Goal: Task Accomplishment & Management: Manage account settings

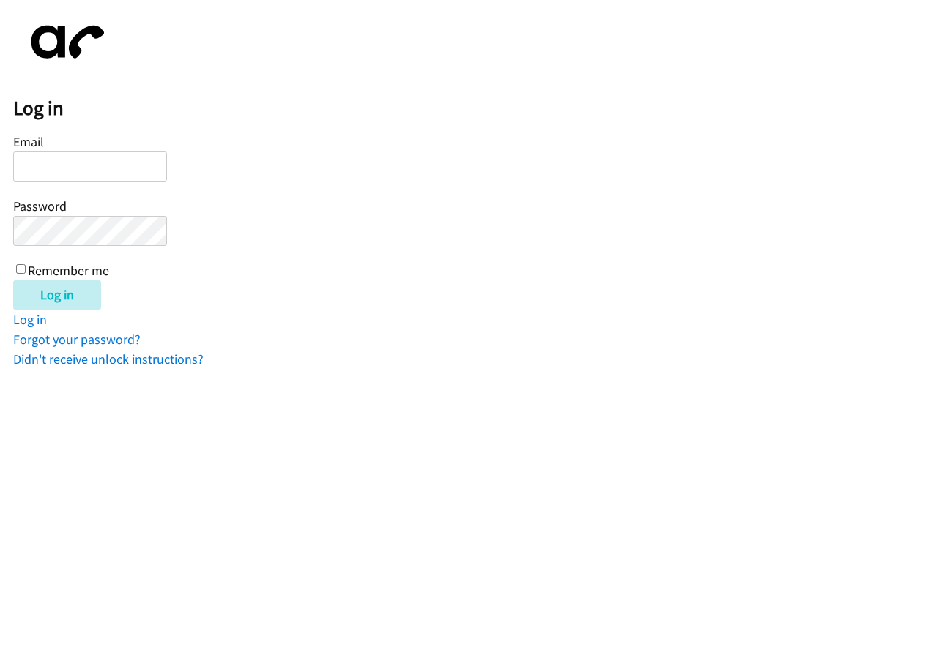
click at [64, 215] on div "Email Password Remember me" at bounding box center [90, 204] width 154 height 149
click at [75, 165] on input "Email" at bounding box center [90, 167] width 154 height 30
click at [77, 178] on input "Email" at bounding box center [90, 167] width 154 height 30
click at [72, 246] on div "Email Password Remember me" at bounding box center [90, 204] width 154 height 149
click at [120, 168] on input "Email" at bounding box center [90, 167] width 154 height 30
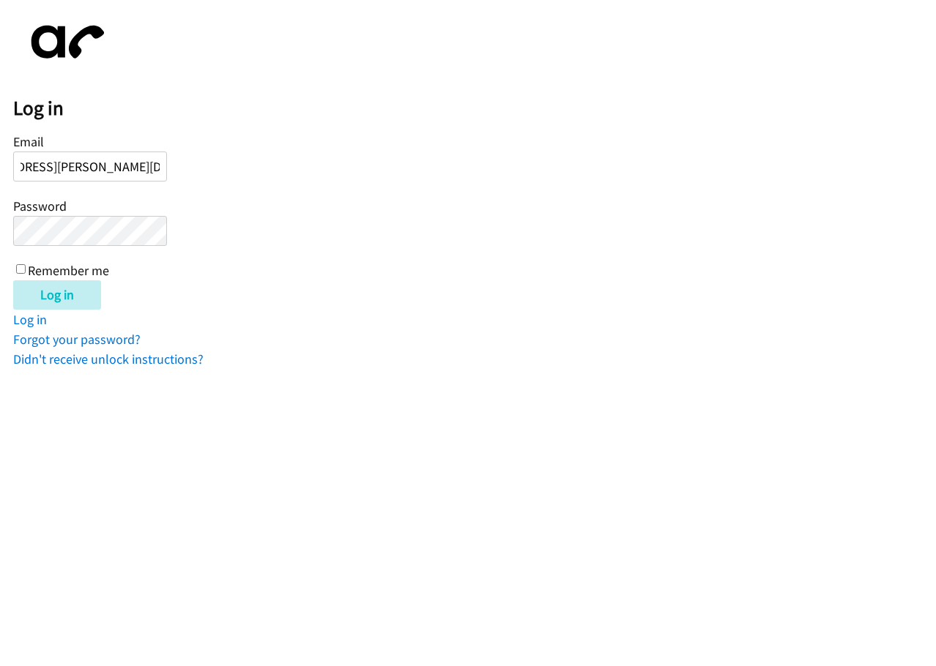
scroll to position [0, 74]
type input "roymar.gonzalez@furnishedfinder.com"
drag, startPoint x: 57, startPoint y: 291, endPoint x: 64, endPoint y: 298, distance: 10.4
click at [59, 291] on input "Log in" at bounding box center [57, 294] width 88 height 29
